Goal: Information Seeking & Learning: Learn about a topic

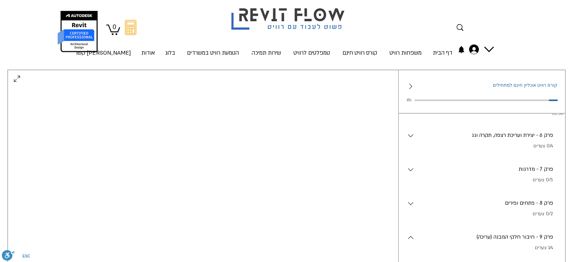
scroll to position [337, 0]
click at [503, 139] on p "פרק 6 - יצירת ועריכת רצפה, תקרה וגג" at bounding box center [484, 134] width 138 height 8
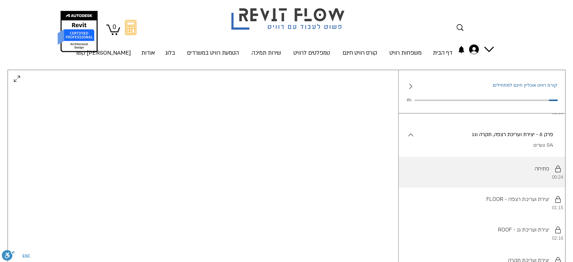
click at [504, 185] on li "יש להשלים את השלבים לפי הסדר. פתיחה 00:24" at bounding box center [481, 172] width 166 height 30
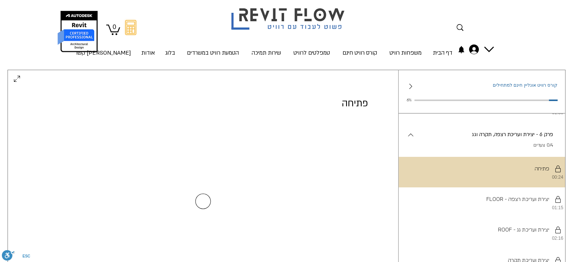
scroll to position [0, 0]
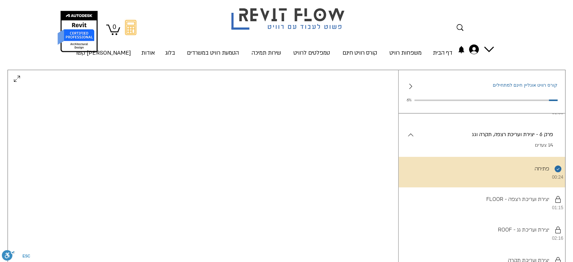
scroll to position [73, 0]
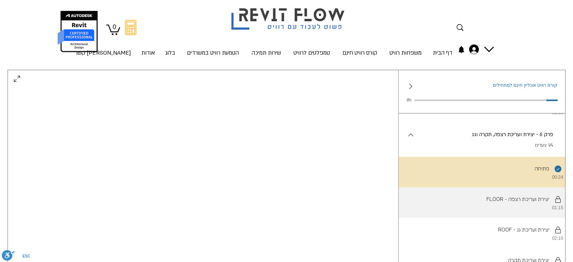
click at [482, 218] on li "יש להשלים את השלבים לפי הסדר. FLOOR - יצירת ועריכת רצפה 01:15" at bounding box center [481, 202] width 166 height 30
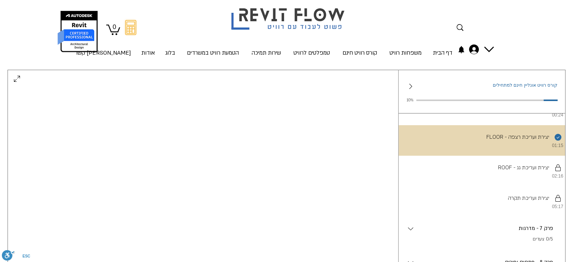
scroll to position [412, 0]
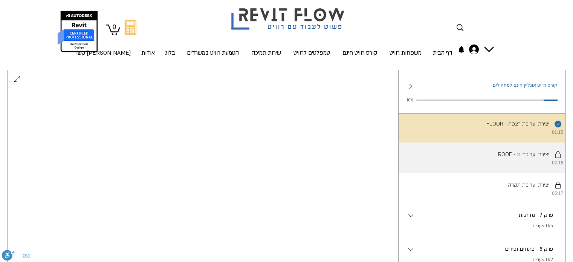
click at [525, 169] on li "יש להשלים את השלבים לפי הסדר. ROOF - יצירת ועריכת גג 02:16" at bounding box center [481, 157] width 166 height 30
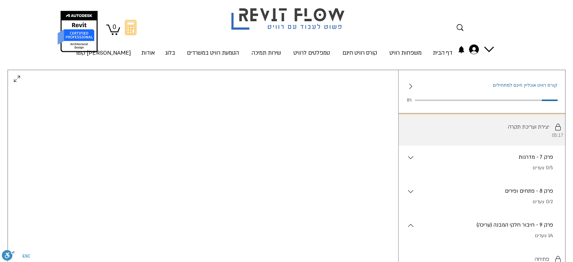
scroll to position [487, 0]
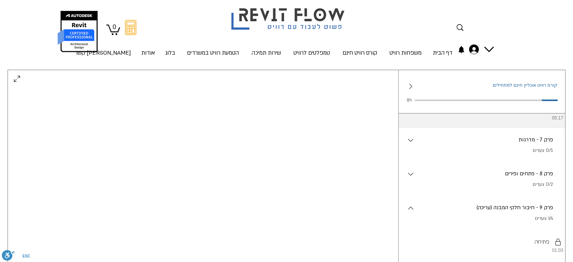
click at [510, 128] on li "יש להשלים את השלבים לפי הסדר. יצירת ועריכת תקרה 05:17" at bounding box center [481, 112] width 166 height 30
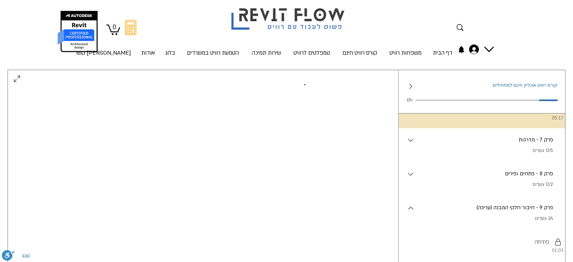
scroll to position [73, 0]
click at [499, 154] on p "0/5 צעדים" at bounding box center [484, 151] width 138 height 8
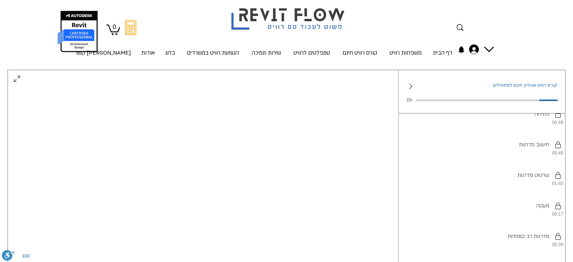
scroll to position [562, 0]
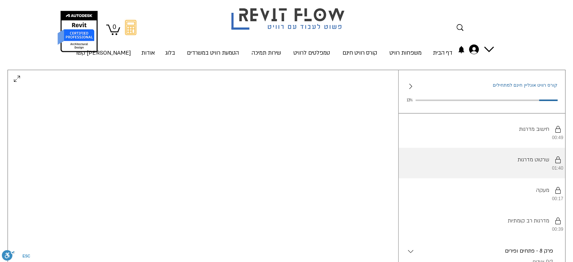
click at [509, 175] on li "יש להשלים את השלבים לפי הסדר. שרטוט מדרגות 01:40" at bounding box center [481, 163] width 166 height 30
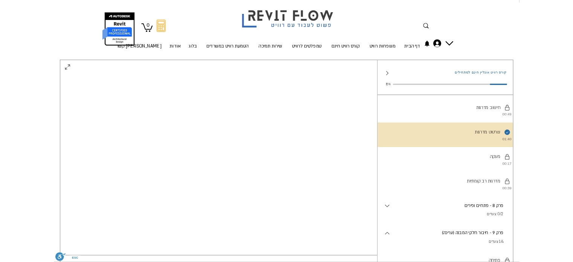
scroll to position [73, 0]
